Goal: Task Accomplishment & Management: Use online tool/utility

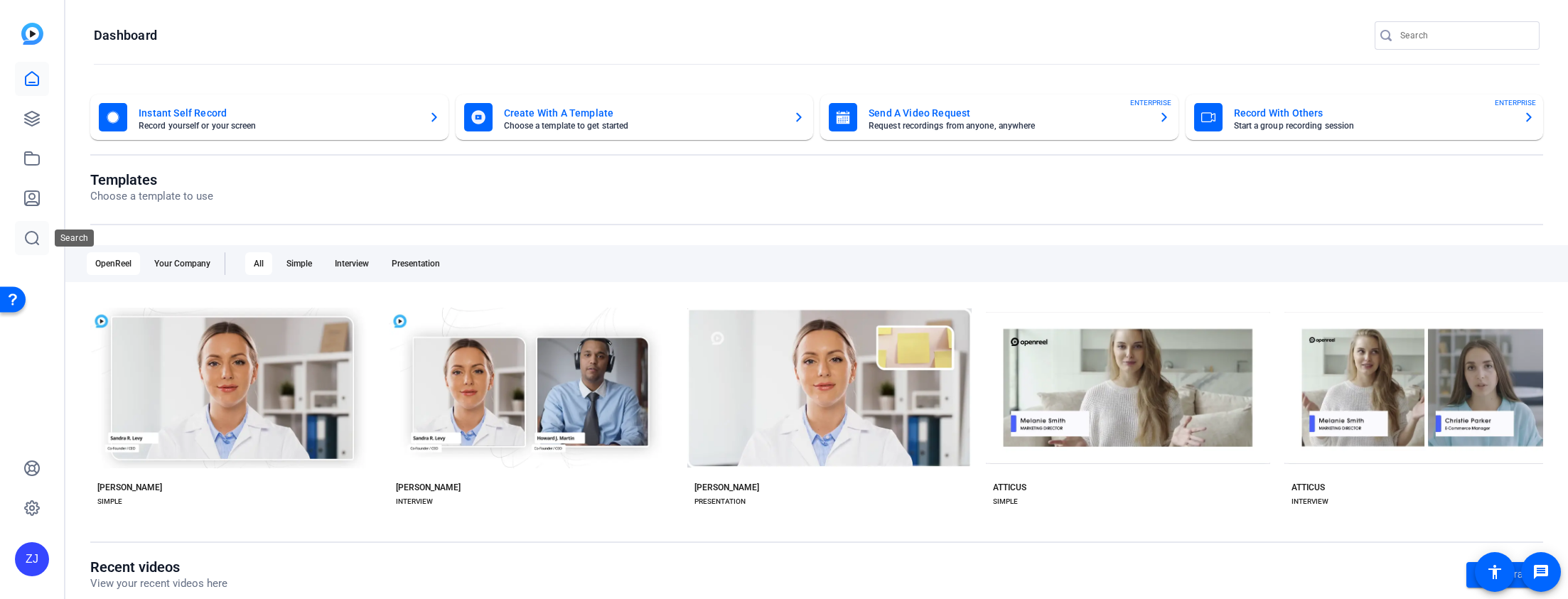
click at [37, 246] on link at bounding box center [32, 239] width 34 height 34
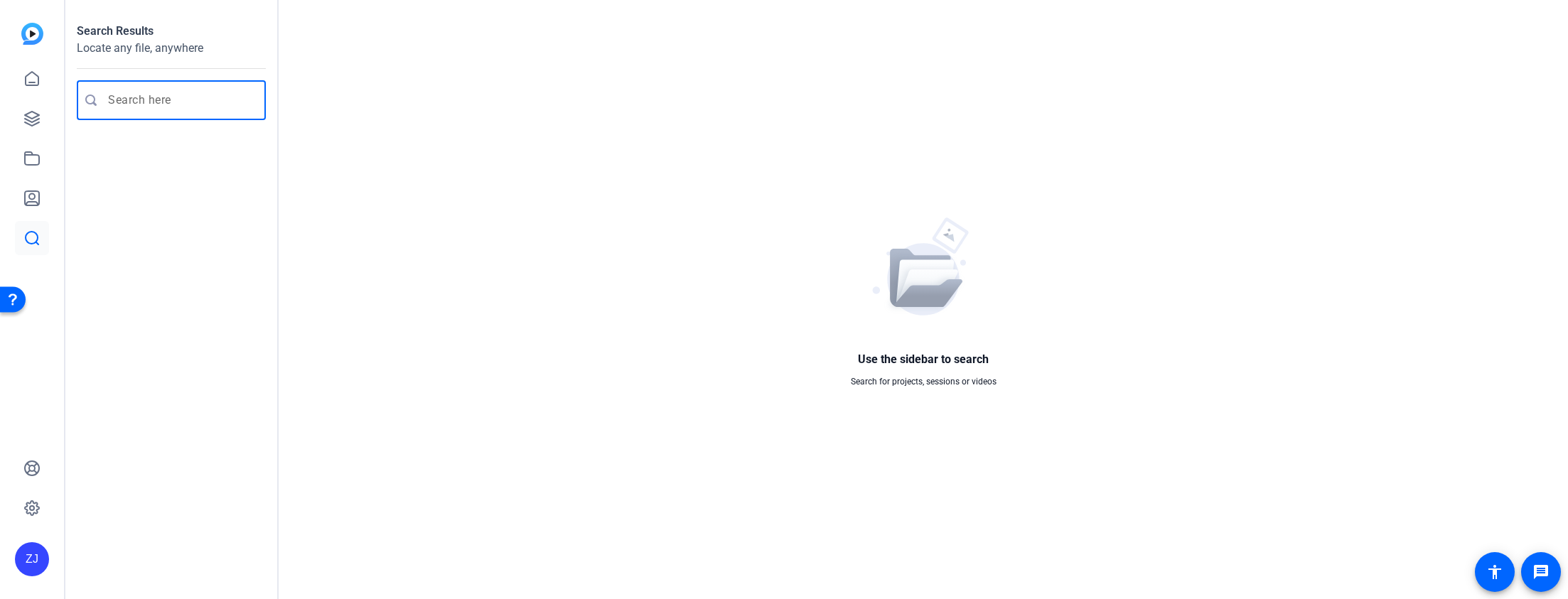
click at [134, 102] on input "Enter search query" at bounding box center [178, 100] width 141 height 17
click at [31, 513] on icon at bounding box center [32, 508] width 14 height 14
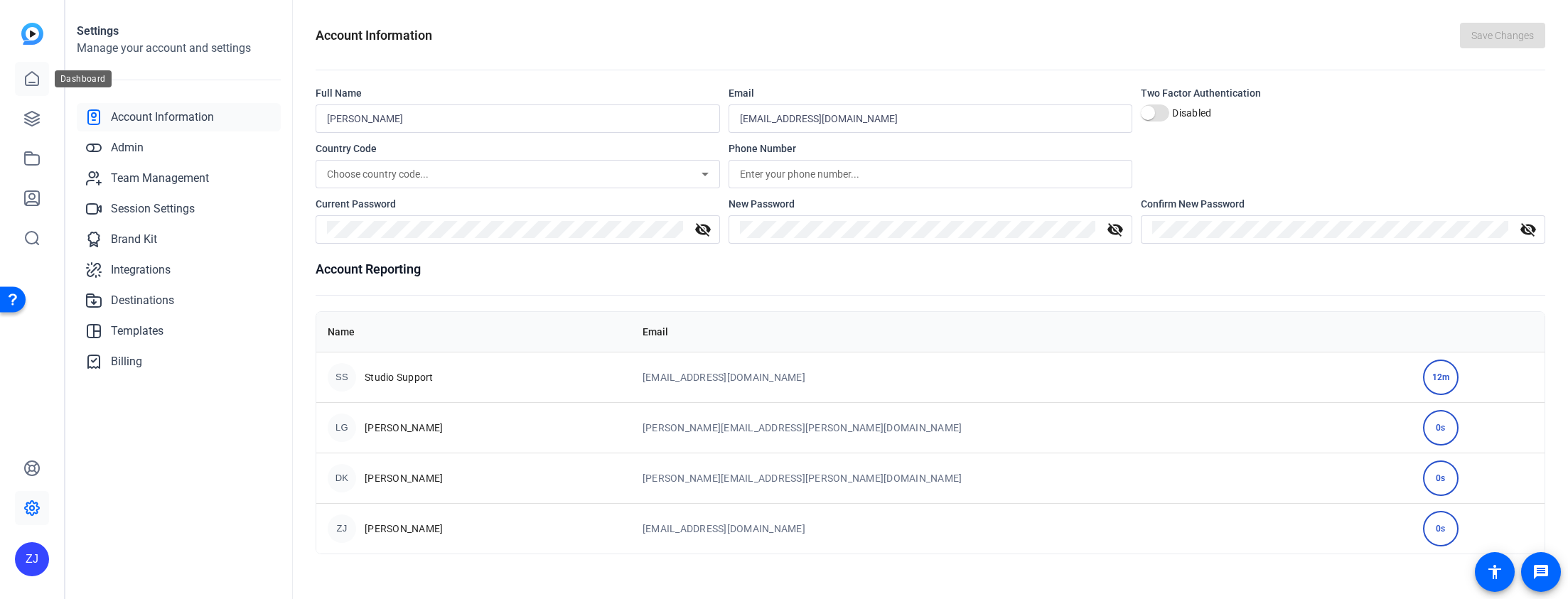
click at [24, 89] on link at bounding box center [32, 79] width 34 height 34
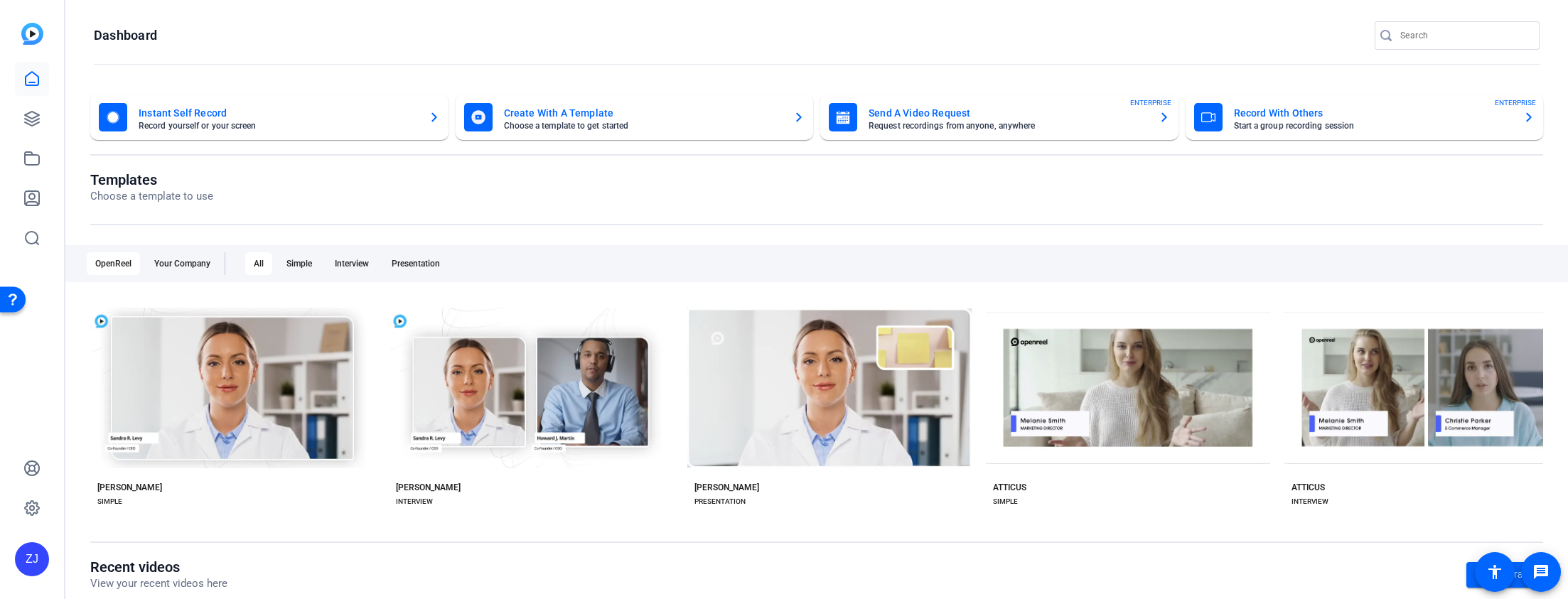
click at [183, 126] on mat-card-subtitle "Record yourself or your screen" at bounding box center [278, 125] width 279 height 9
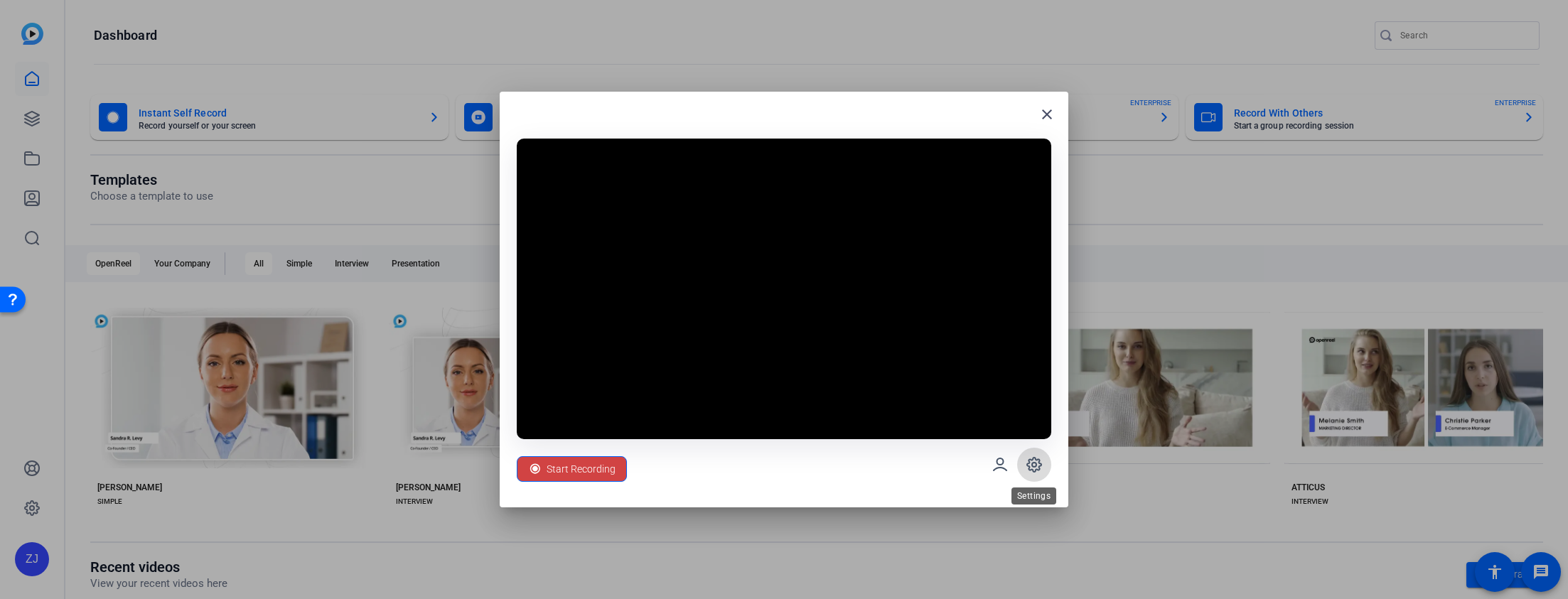
click at [1039, 472] on icon at bounding box center [1034, 464] width 17 height 17
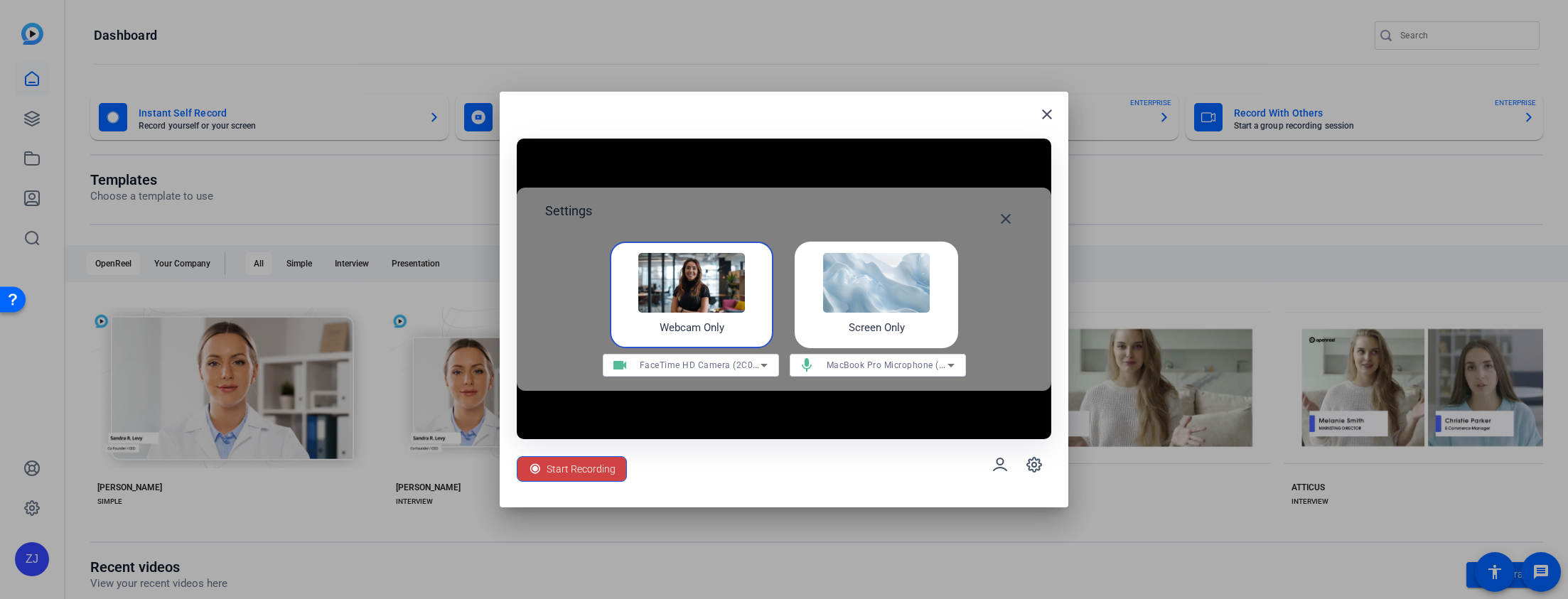
click at [875, 323] on h4 "Screen Only" at bounding box center [877, 328] width 56 height 16
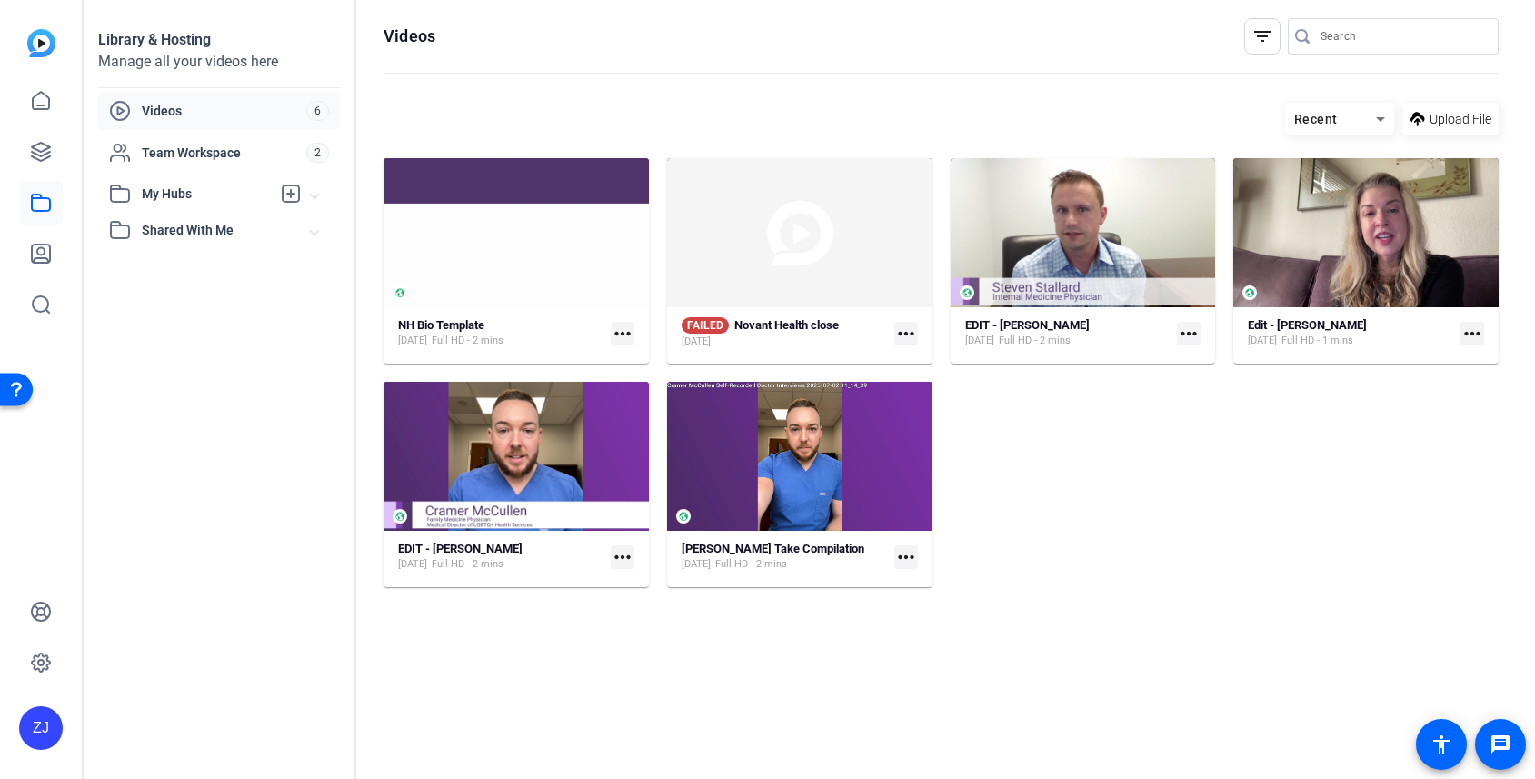
click at [910, 337] on mat-icon "more_horiz" at bounding box center [906, 334] width 24 height 24
click at [909, 402] on span "Delete" at bounding box center [945, 406] width 73 height 22
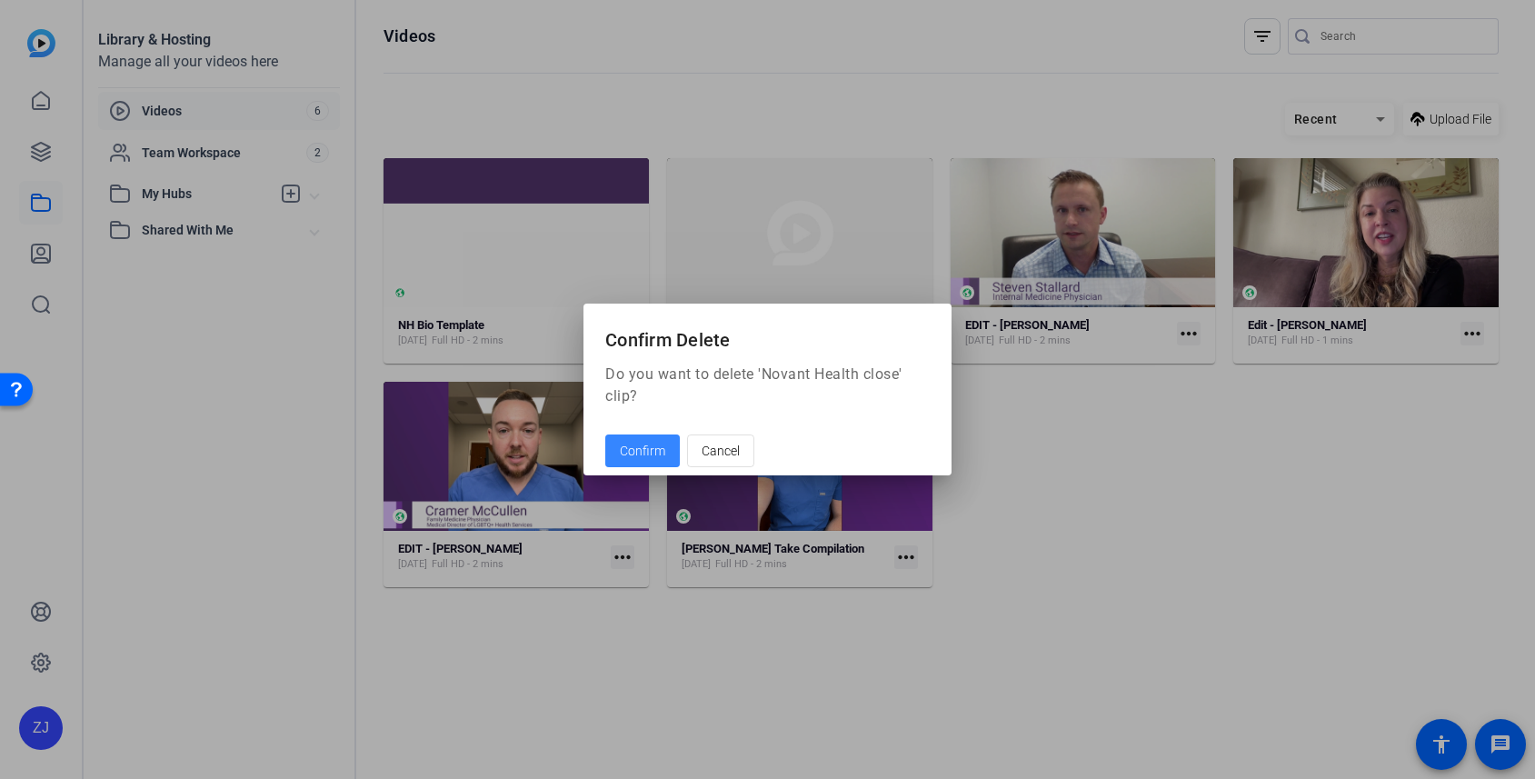
click at [647, 448] on span "Confirm" at bounding box center [642, 451] width 45 height 19
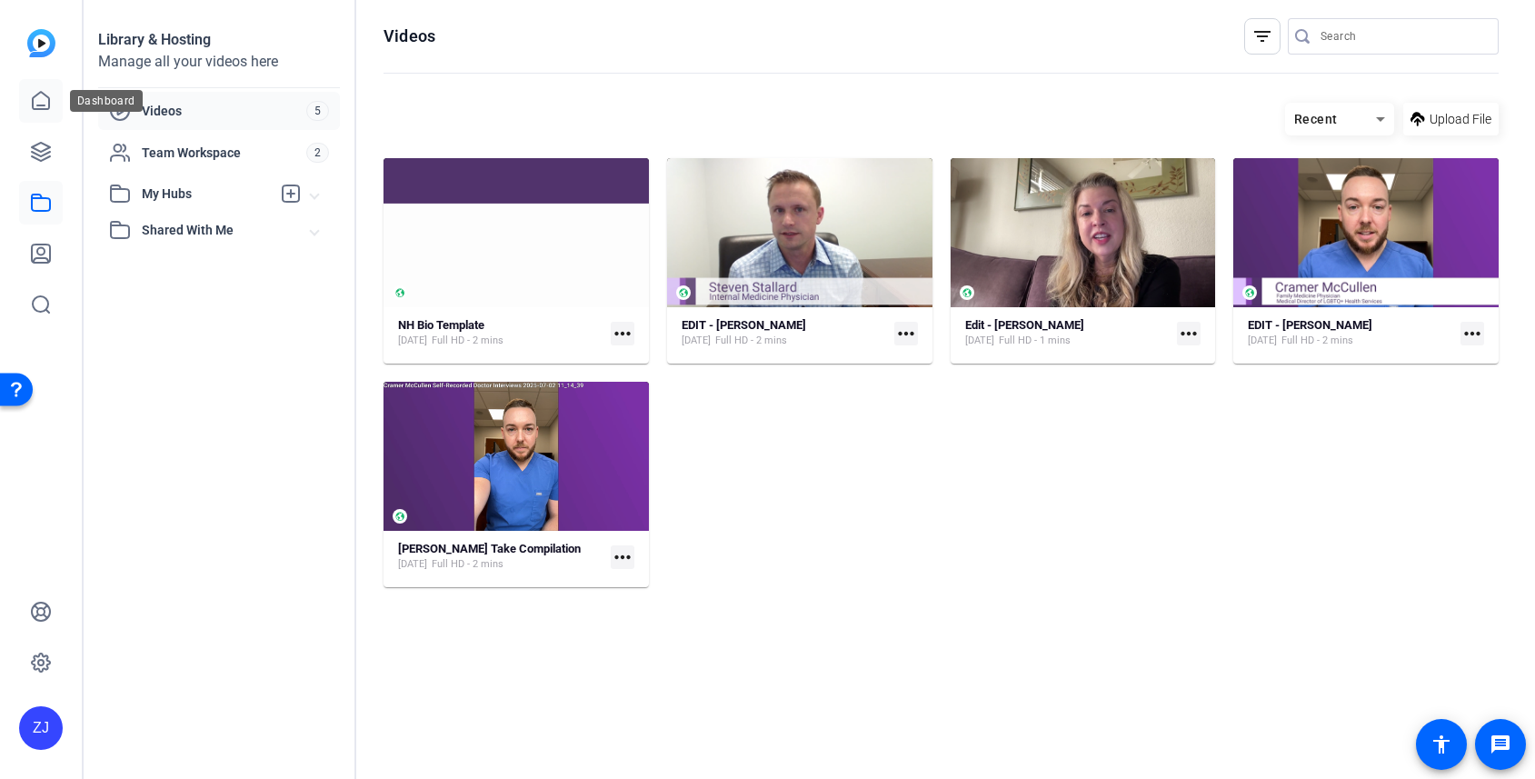
click at [48, 113] on link at bounding box center [41, 101] width 44 height 44
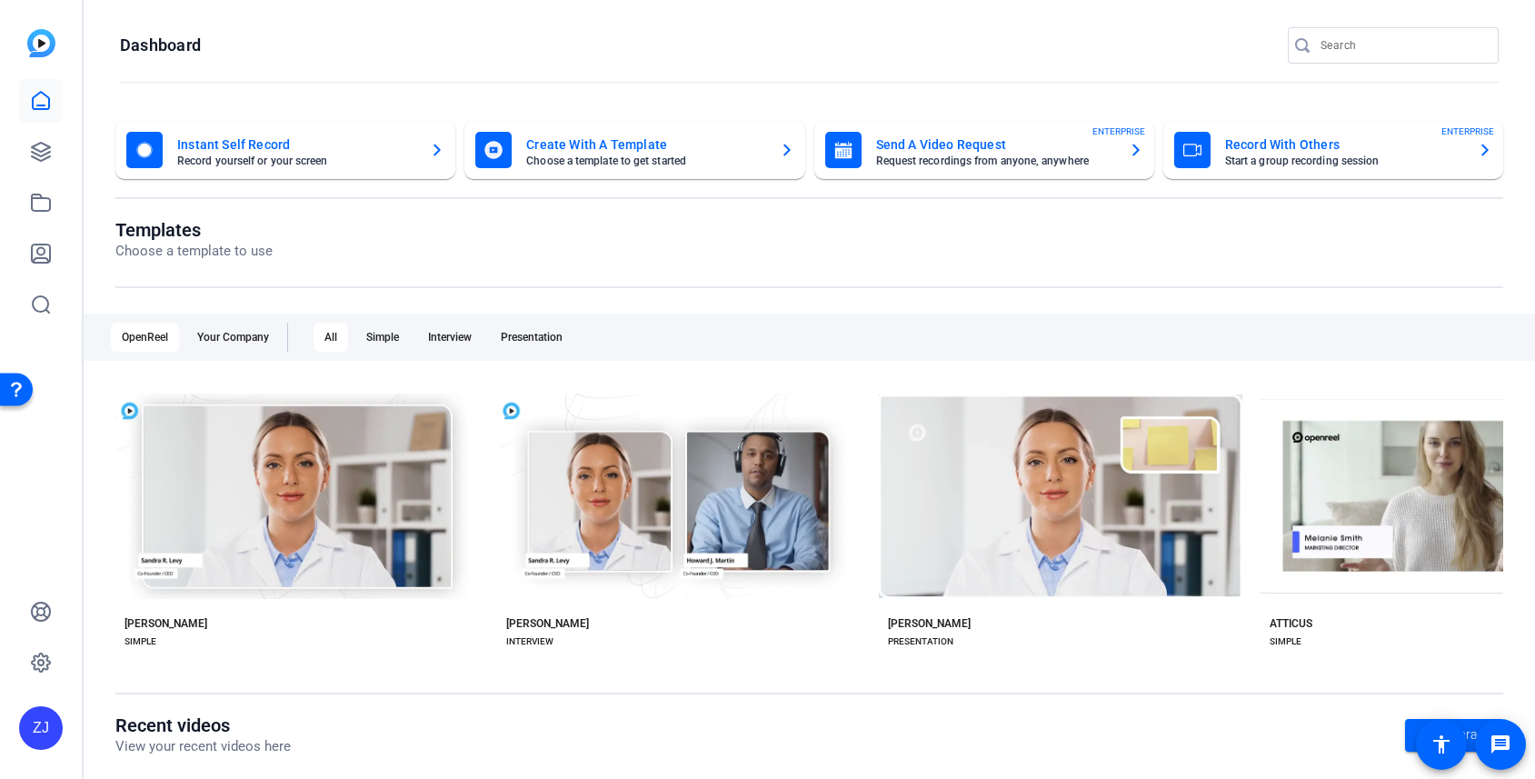
click at [219, 164] on mat-card-subtitle "Record yourself or your screen" at bounding box center [296, 160] width 238 height 11
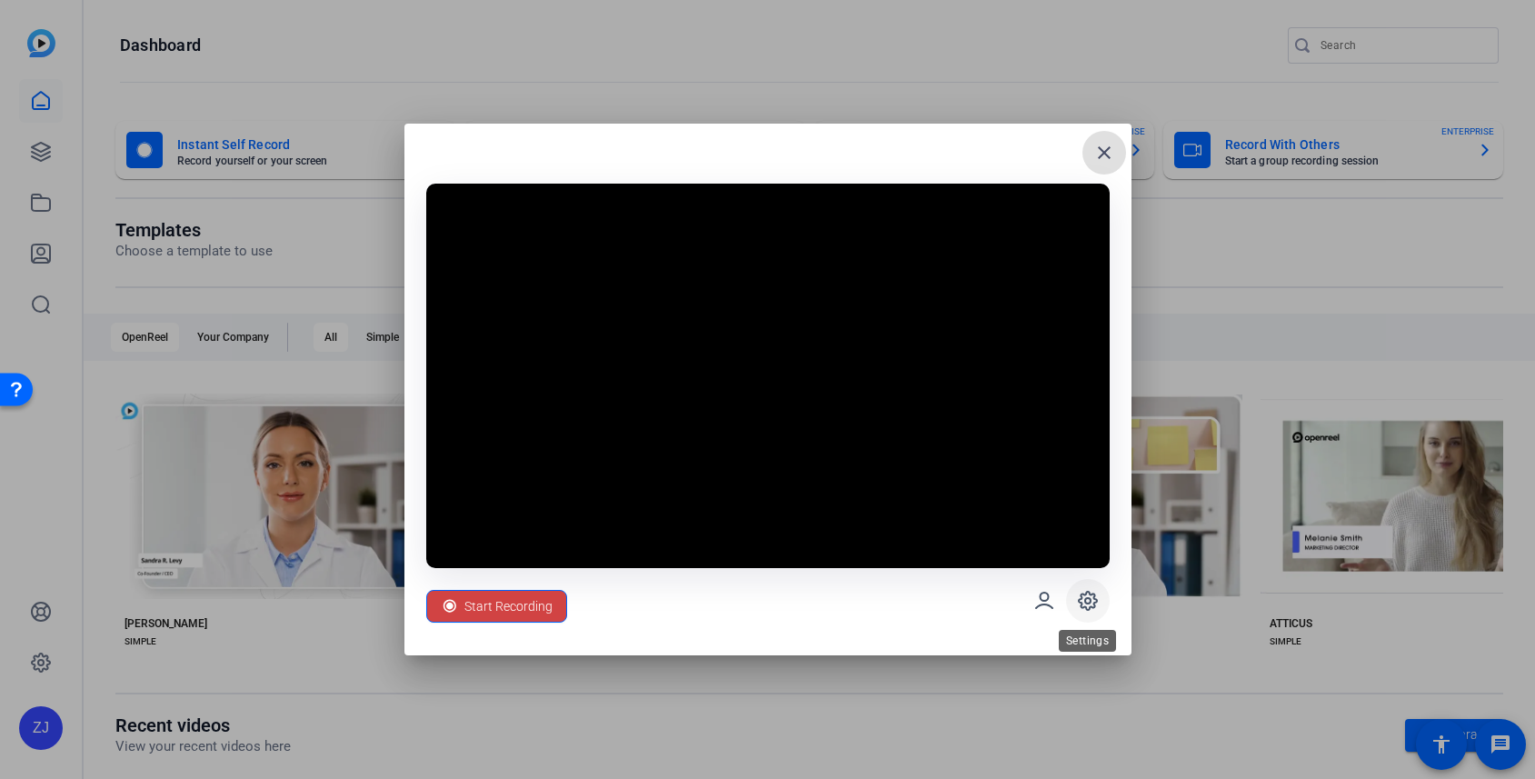
click at [1074, 602] on span at bounding box center [1088, 601] width 44 height 44
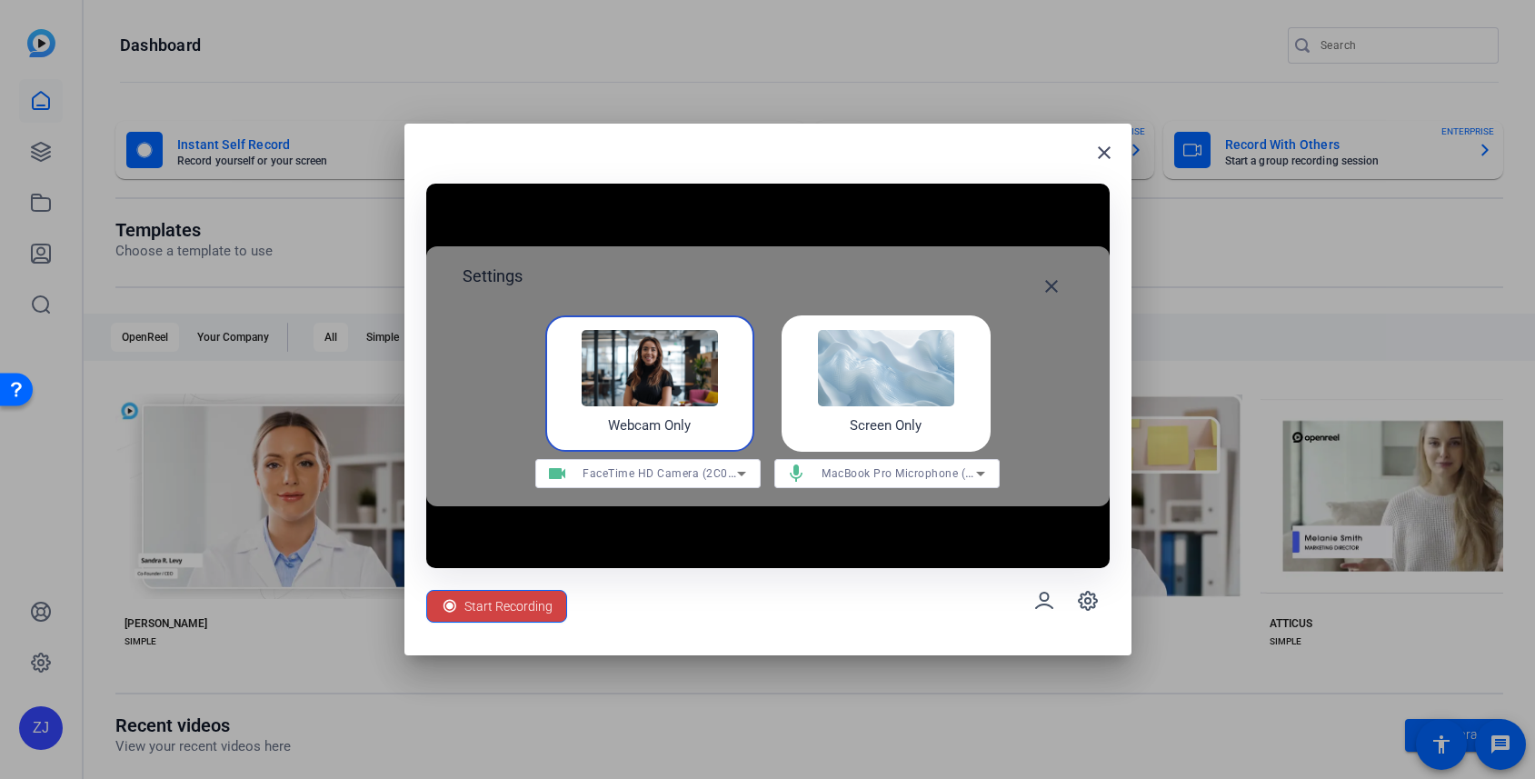
click at [984, 476] on icon at bounding box center [981, 473] width 22 height 22
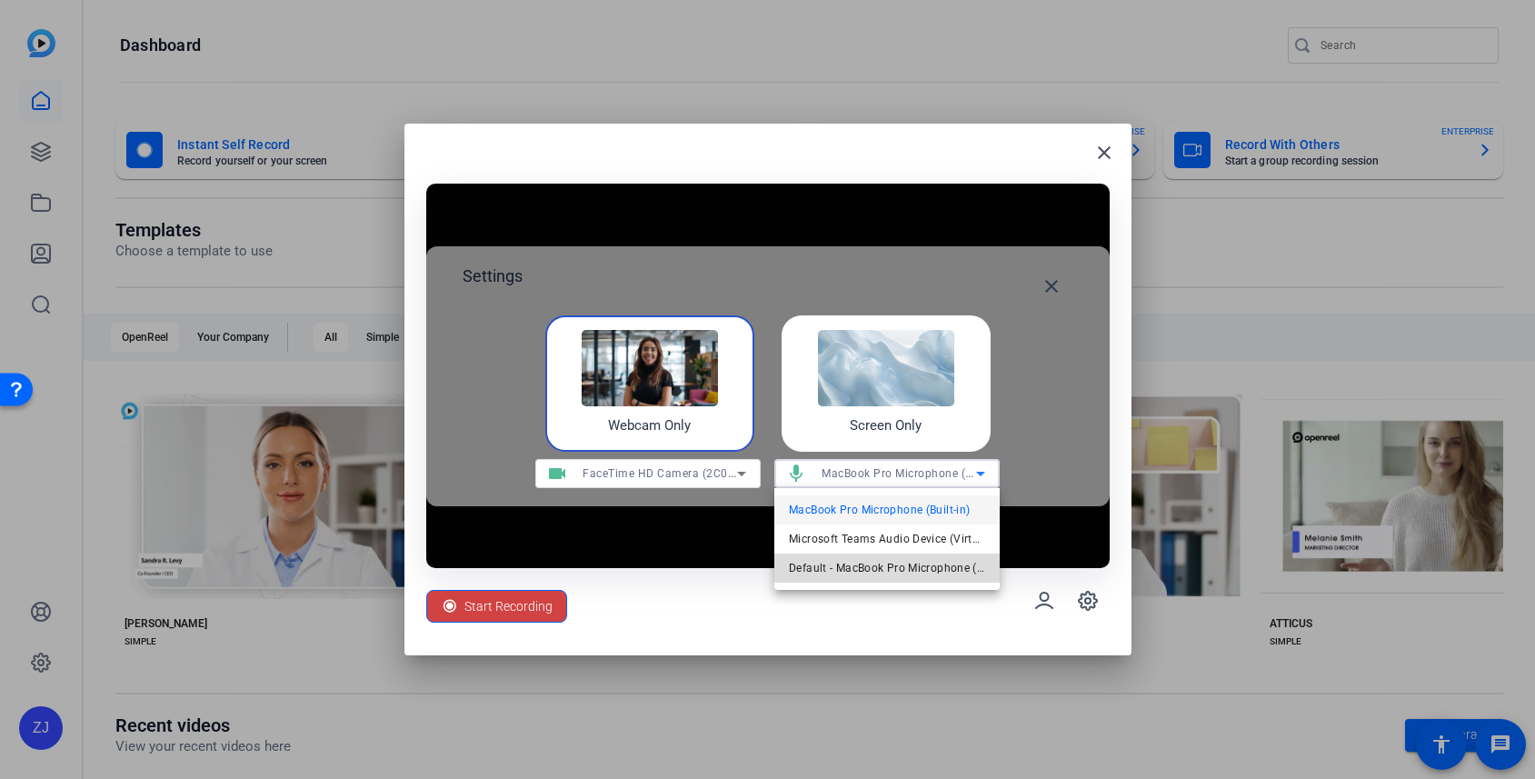
click at [925, 572] on span "Default - MacBook Pro Microphone (Built-in)" at bounding box center [887, 568] width 196 height 22
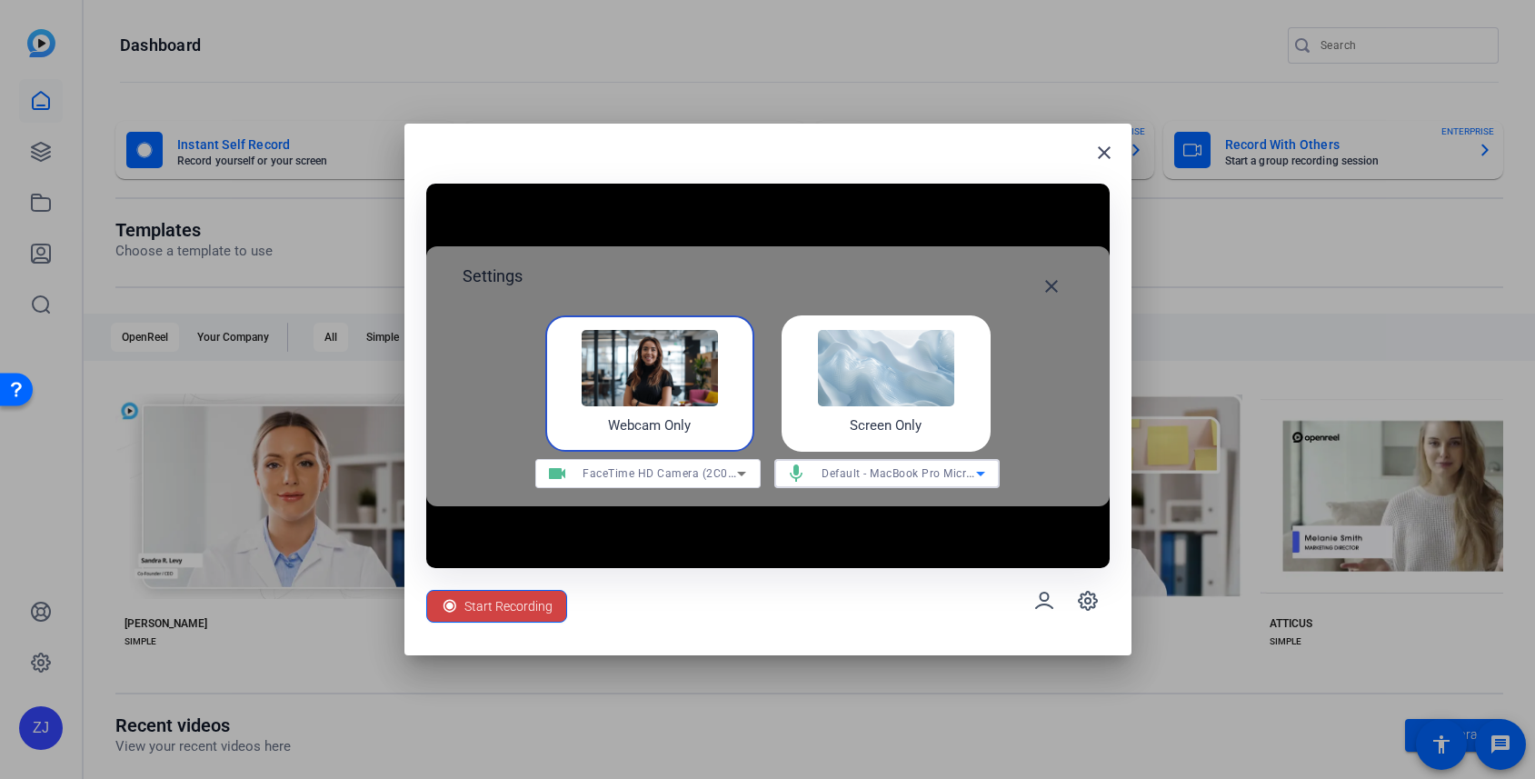
click at [857, 404] on img at bounding box center [886, 368] width 136 height 76
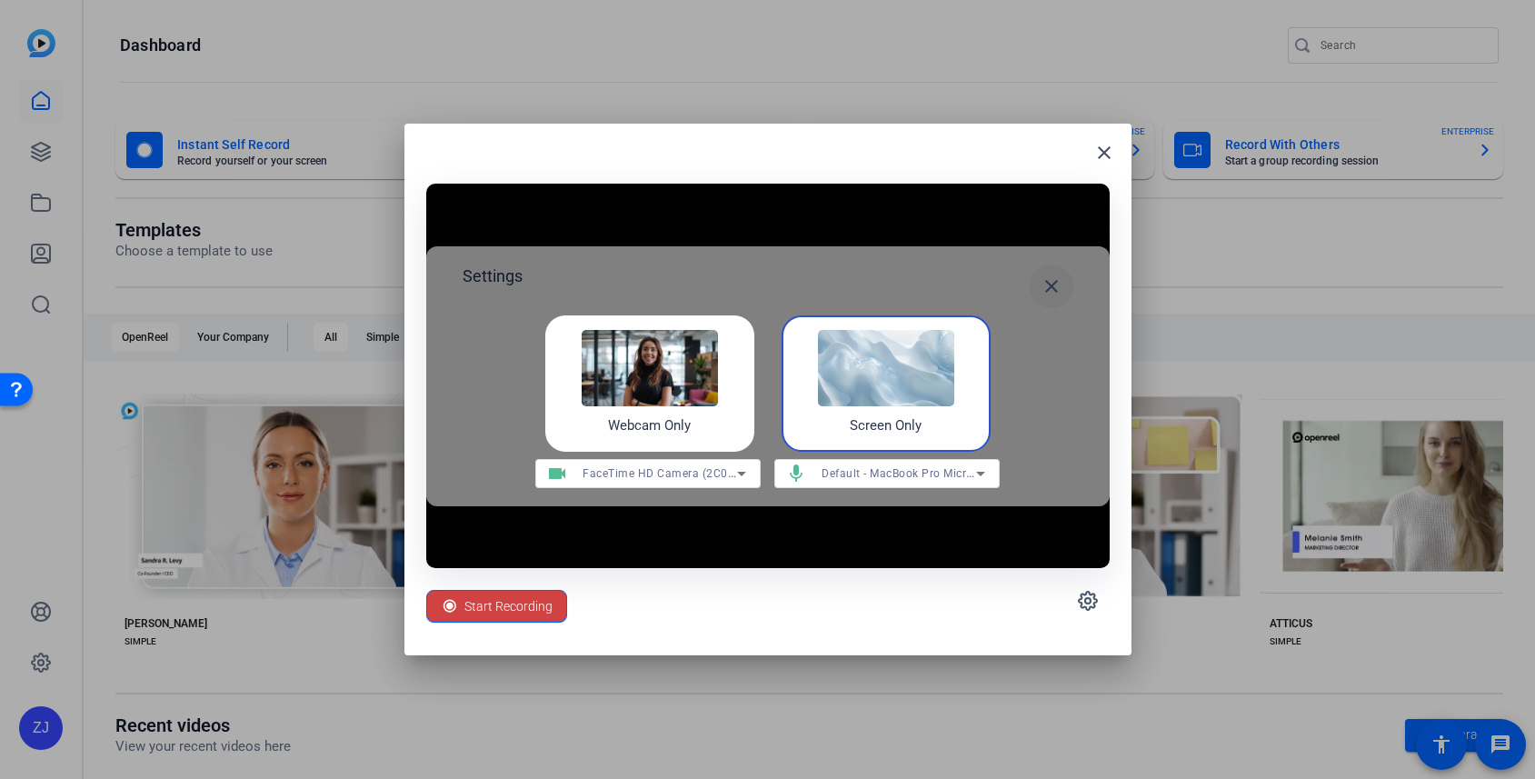
click at [1051, 285] on mat-icon "close" at bounding box center [1051, 286] width 22 height 22
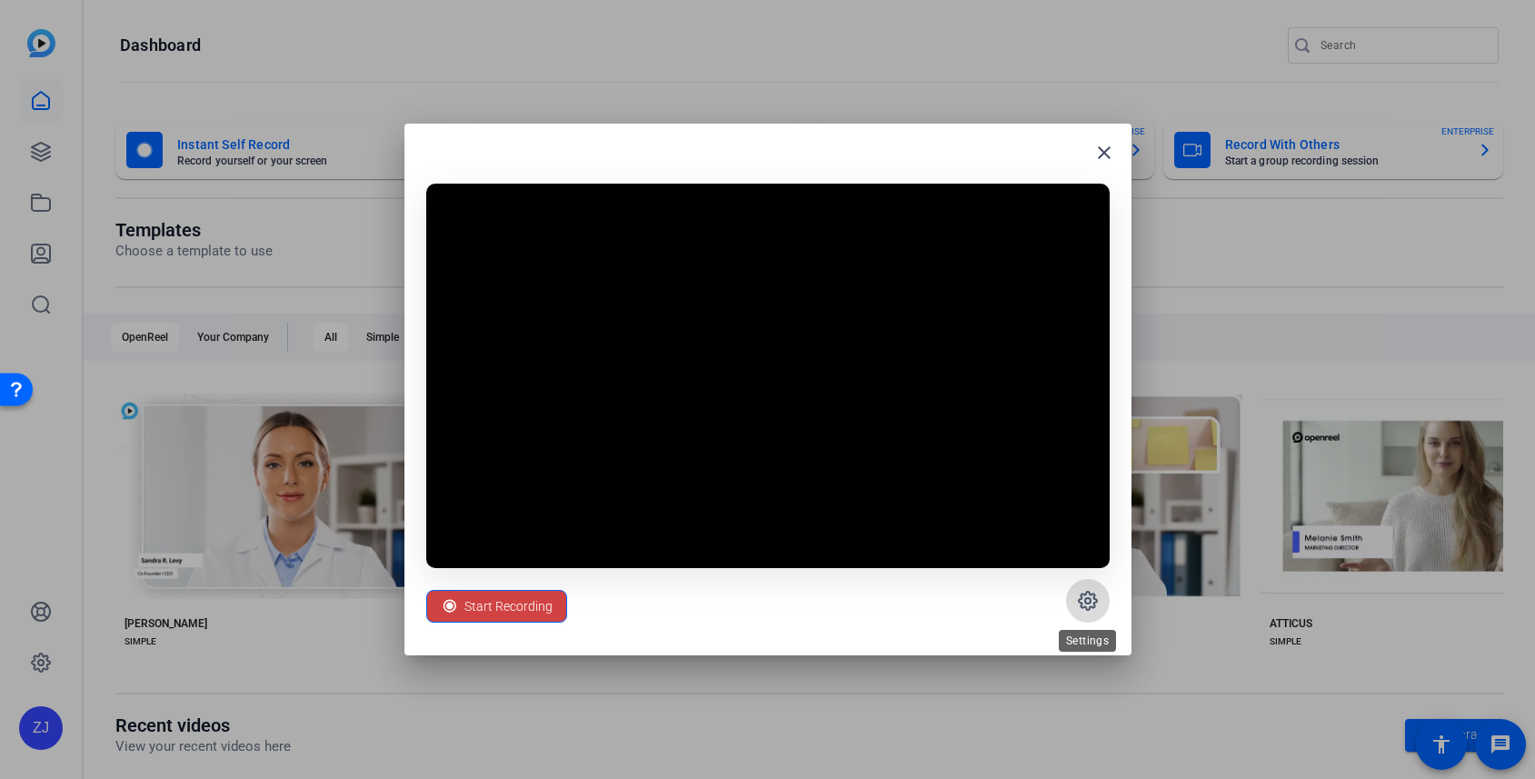
click at [1085, 598] on icon at bounding box center [1087, 600] width 5 height 5
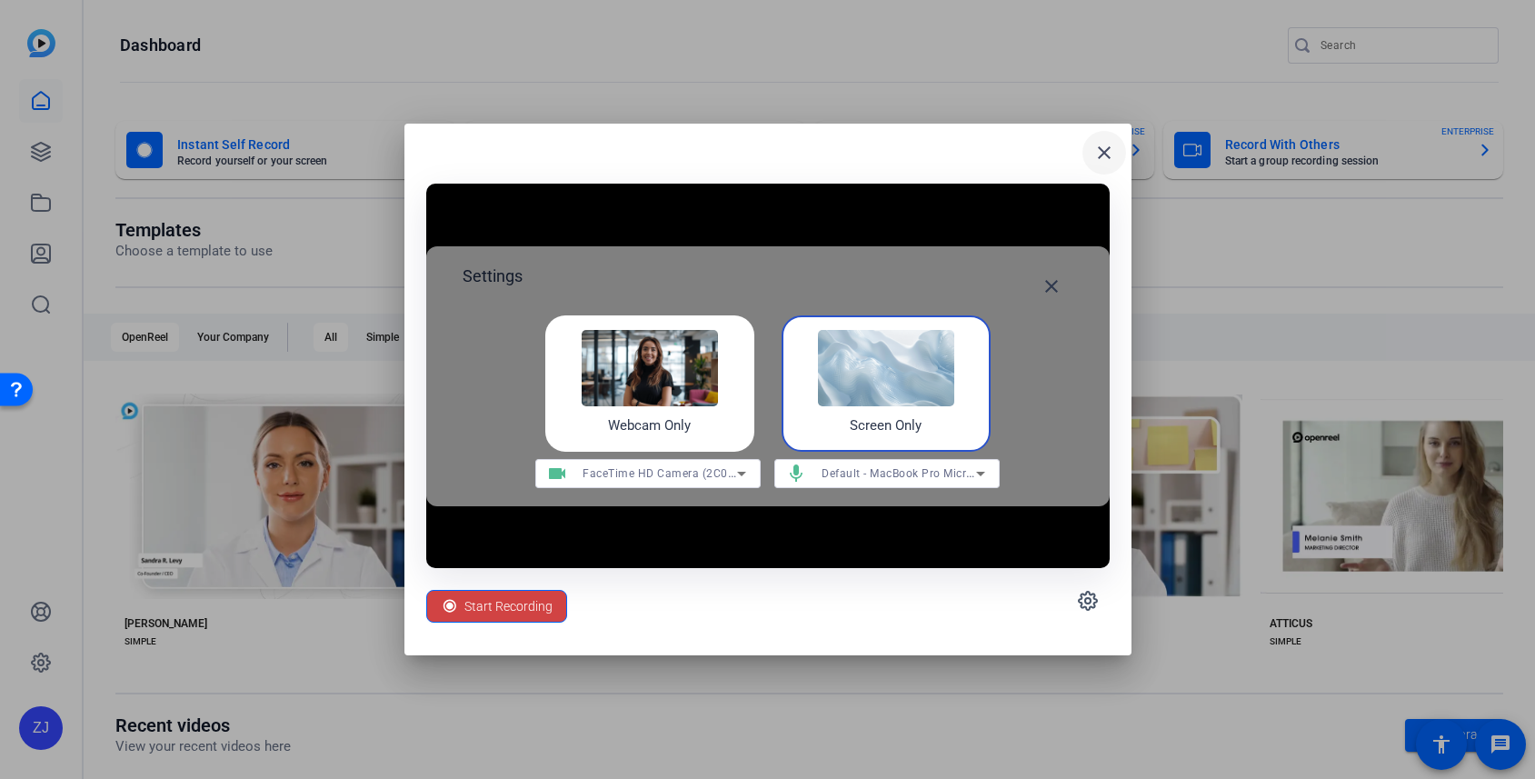
click at [1101, 153] on mat-icon "close" at bounding box center [1104, 153] width 22 height 22
